Goal: Check status: Check status

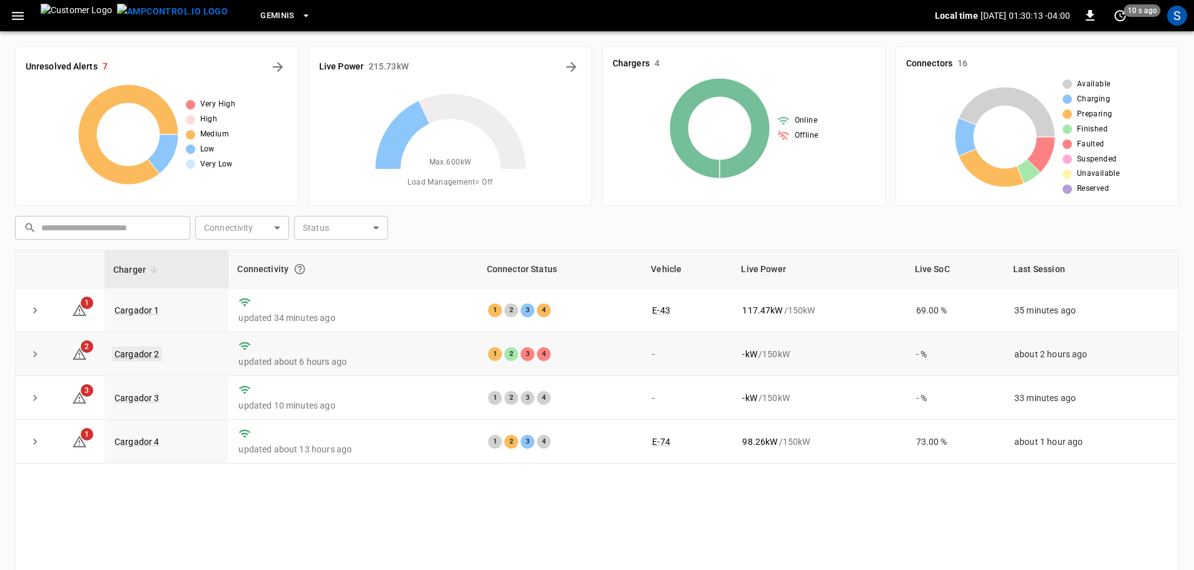
click at [150, 352] on link "Cargador 2" at bounding box center [137, 354] width 50 height 15
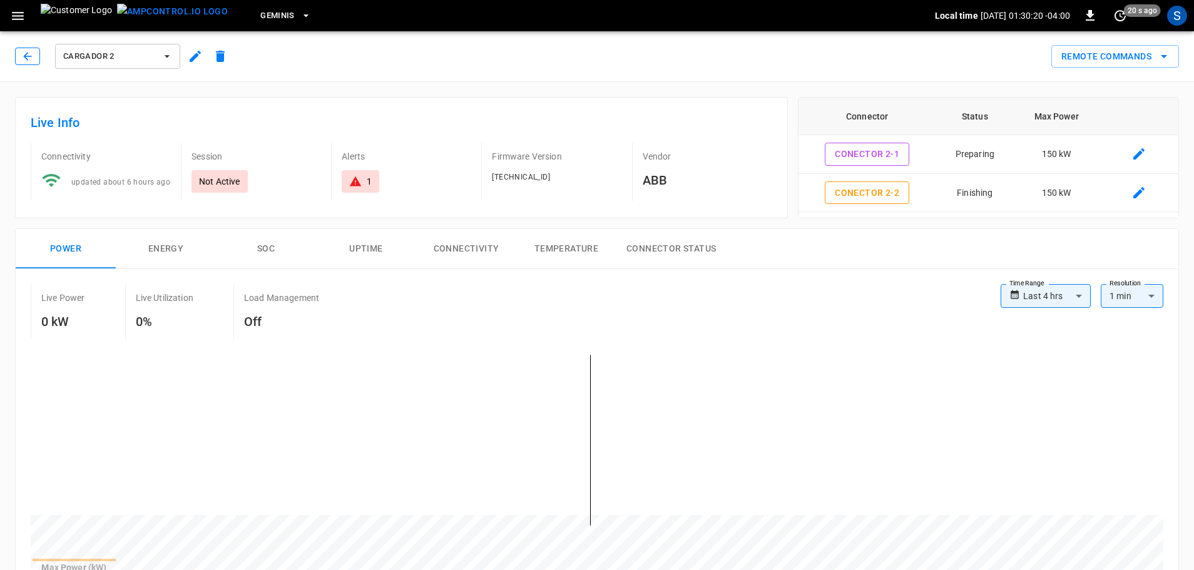
click at [30, 53] on icon "button" at bounding box center [27, 56] width 13 height 13
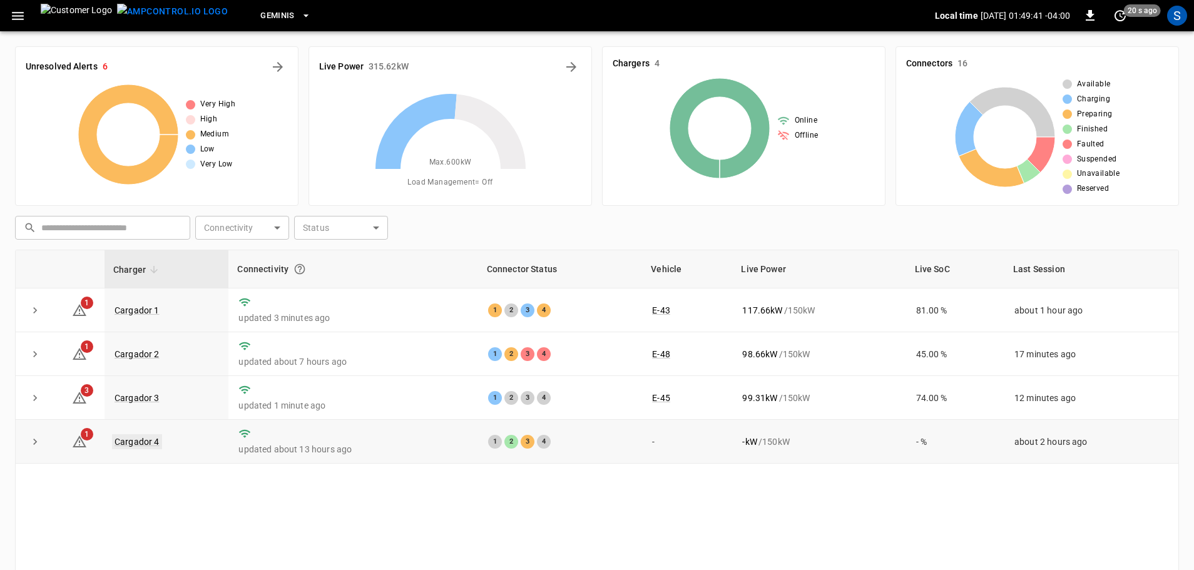
click at [135, 439] on link "Cargador 4" at bounding box center [137, 441] width 50 height 15
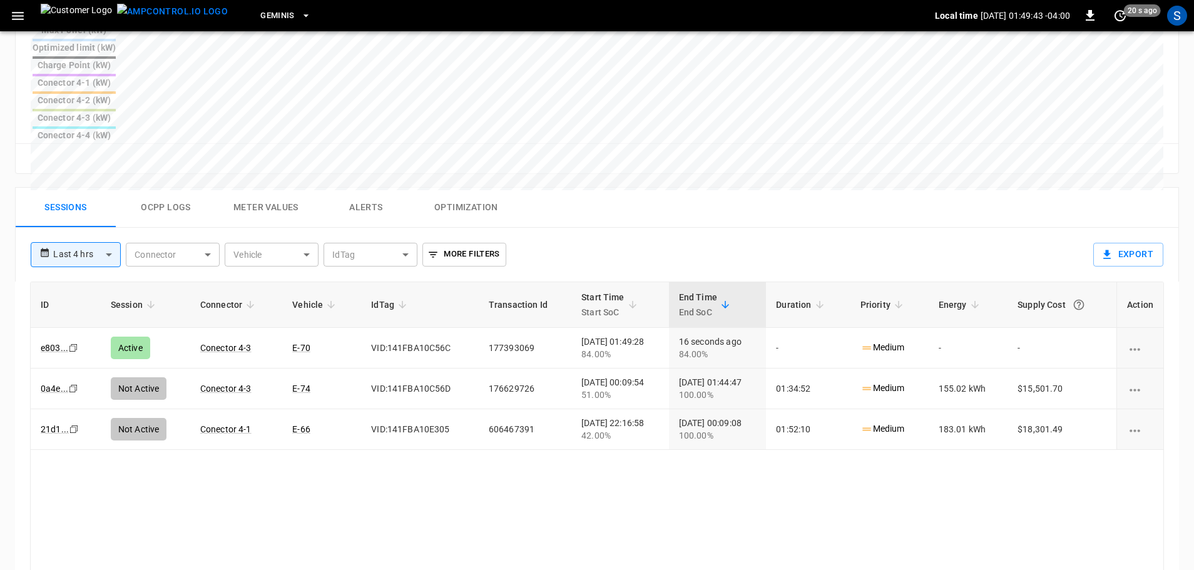
scroll to position [563, 0]
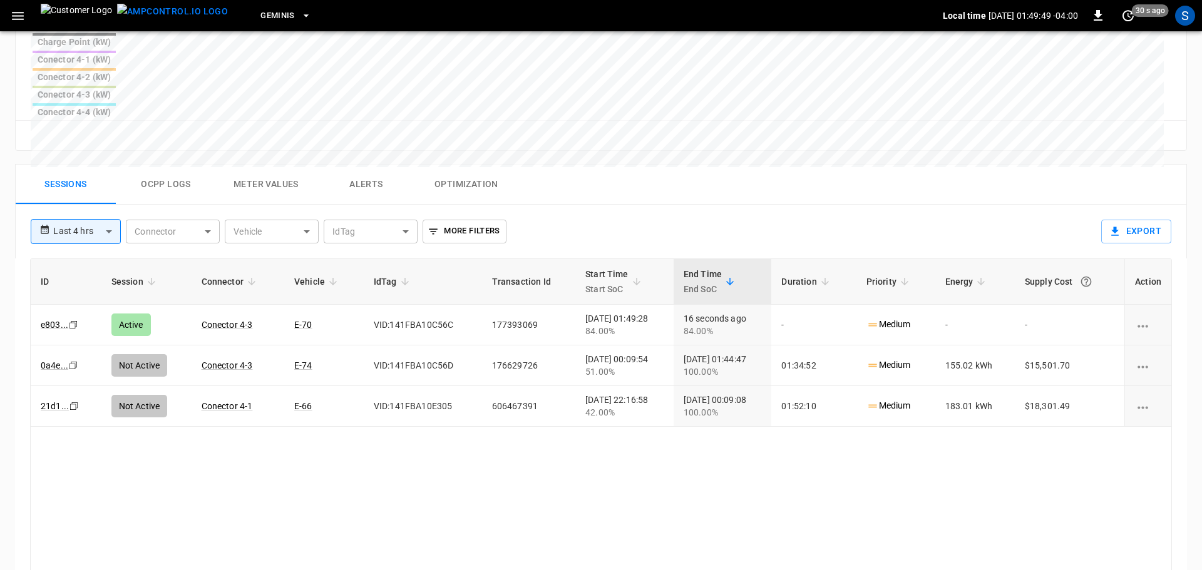
click at [105, 146] on body "**********" at bounding box center [601, 71] width 1202 height 1269
drag, startPoint x: 104, startPoint y: 185, endPoint x: 352, endPoint y: 267, distance: 261.0
type input "**********"
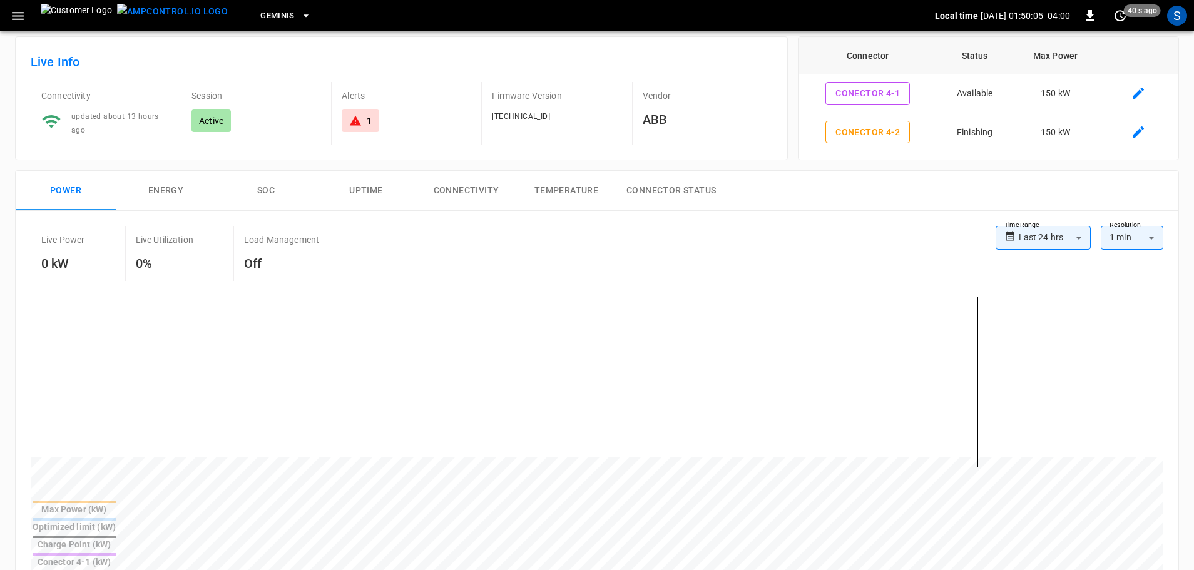
scroll to position [0, 0]
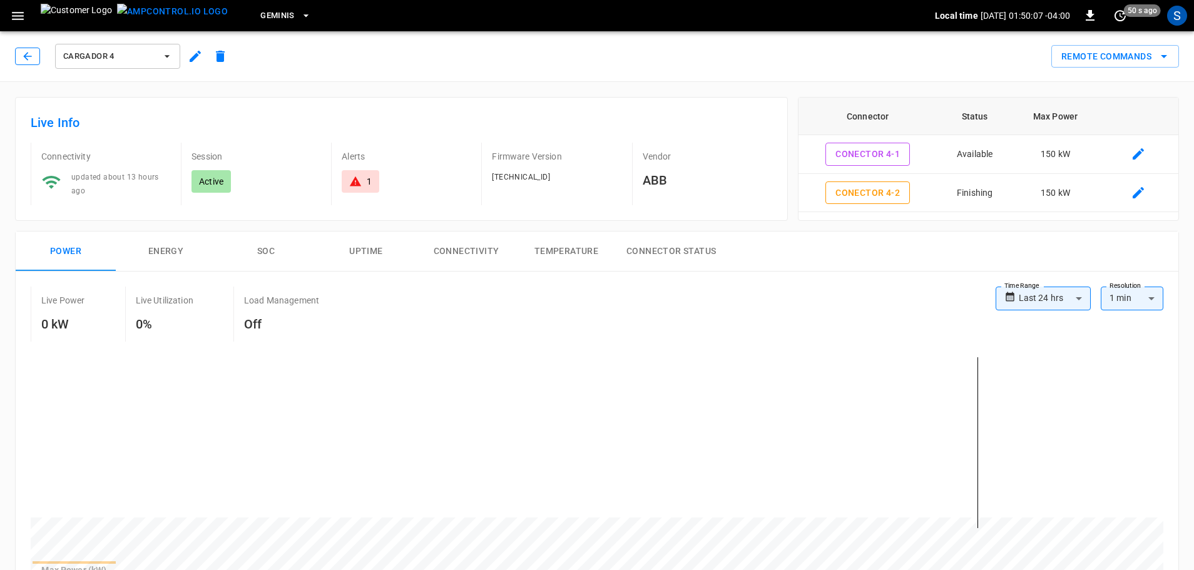
click at [33, 54] on icon "button" at bounding box center [27, 56] width 13 height 13
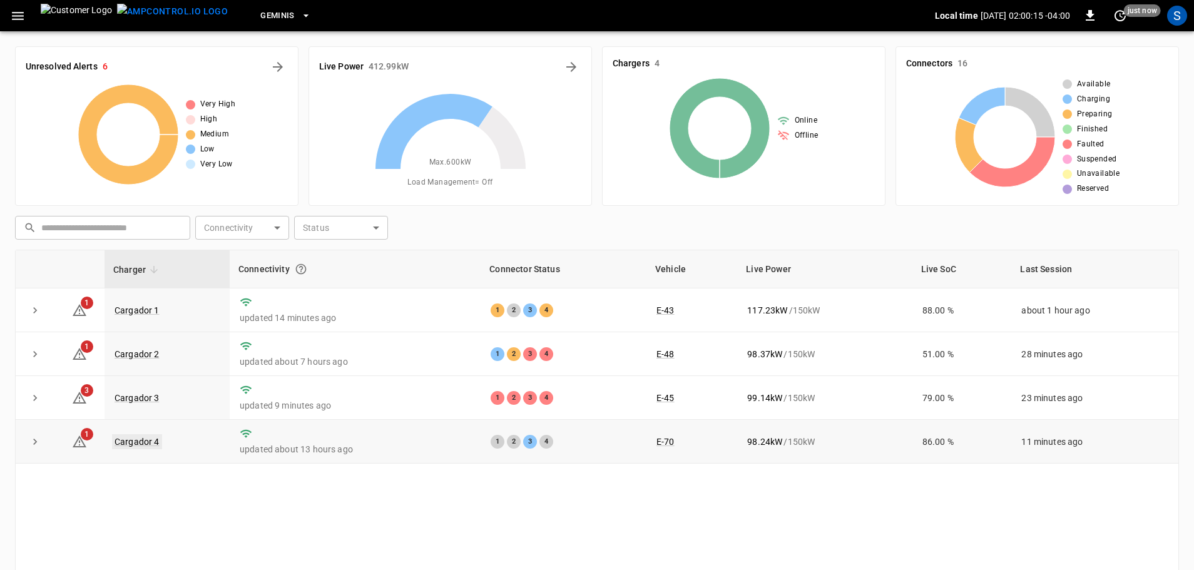
click at [139, 444] on link "Cargador 4" at bounding box center [137, 441] width 50 height 15
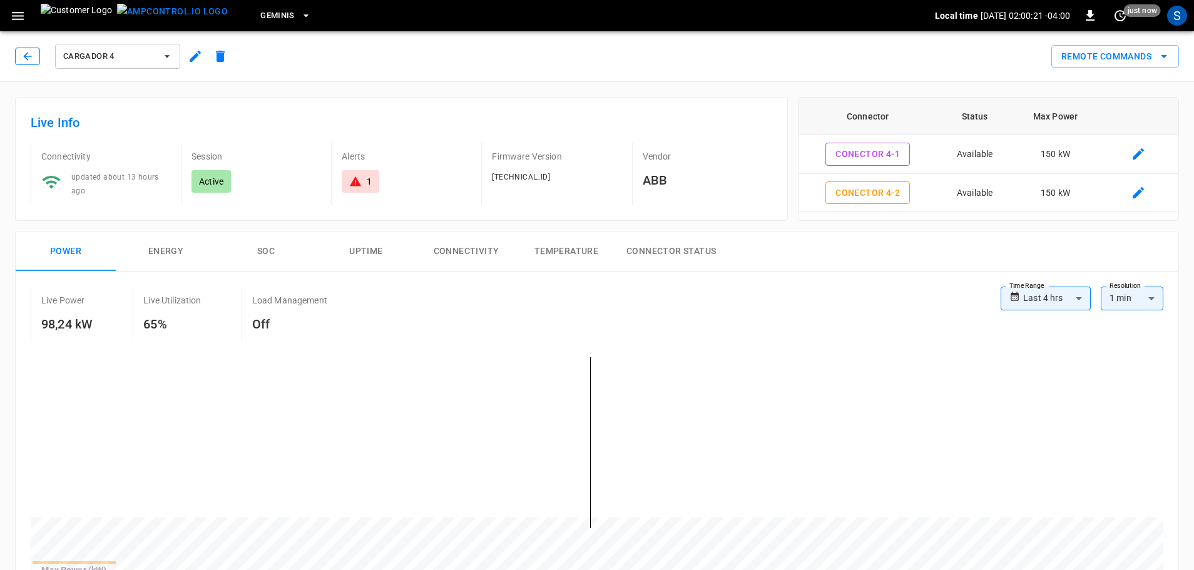
click at [33, 58] on icon "button" at bounding box center [27, 56] width 13 height 13
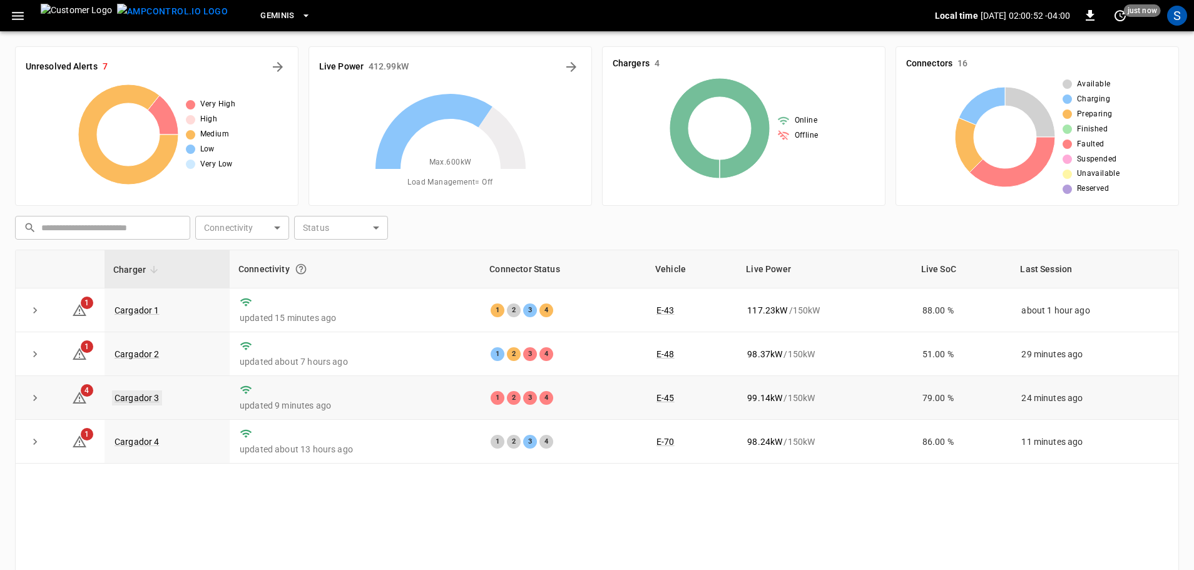
click at [151, 399] on link "Cargador 3" at bounding box center [137, 398] width 50 height 15
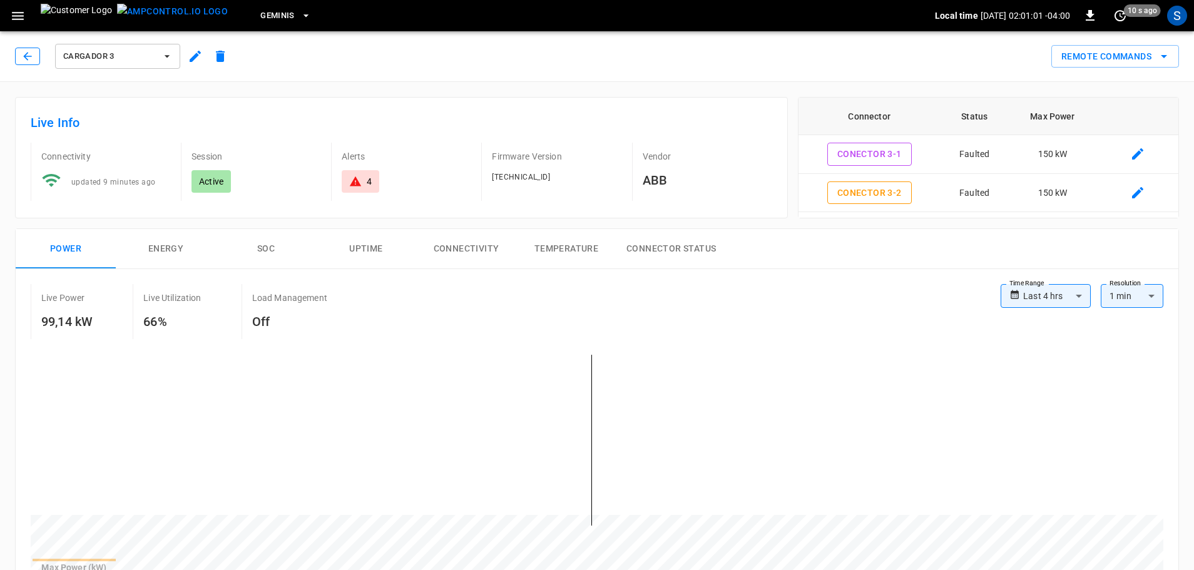
click at [29, 58] on icon "button" at bounding box center [27, 56] width 13 height 13
